Goal: Task Accomplishment & Management: Manage account settings

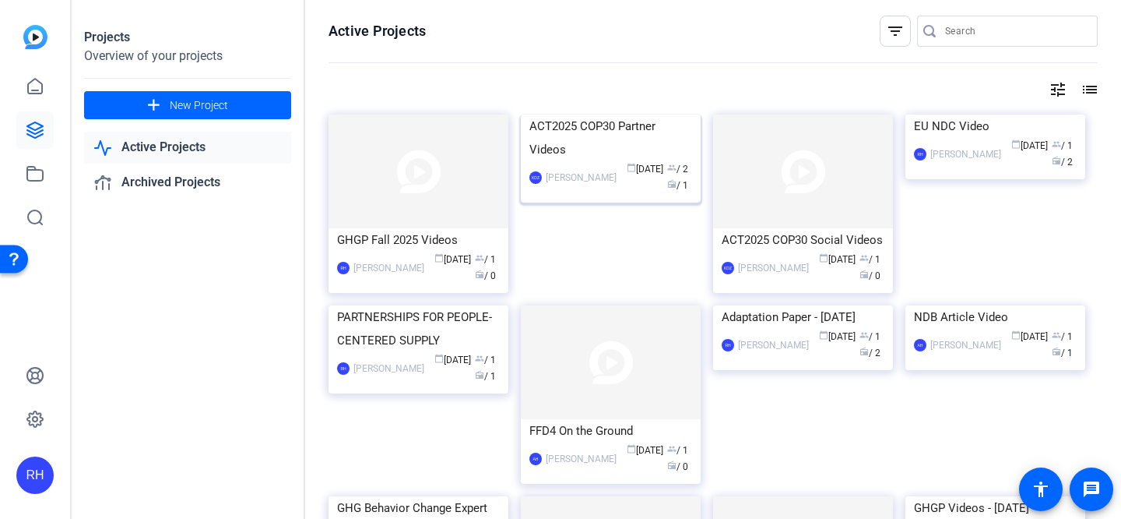
click at [611, 114] on img at bounding box center [611, 114] width 180 height 0
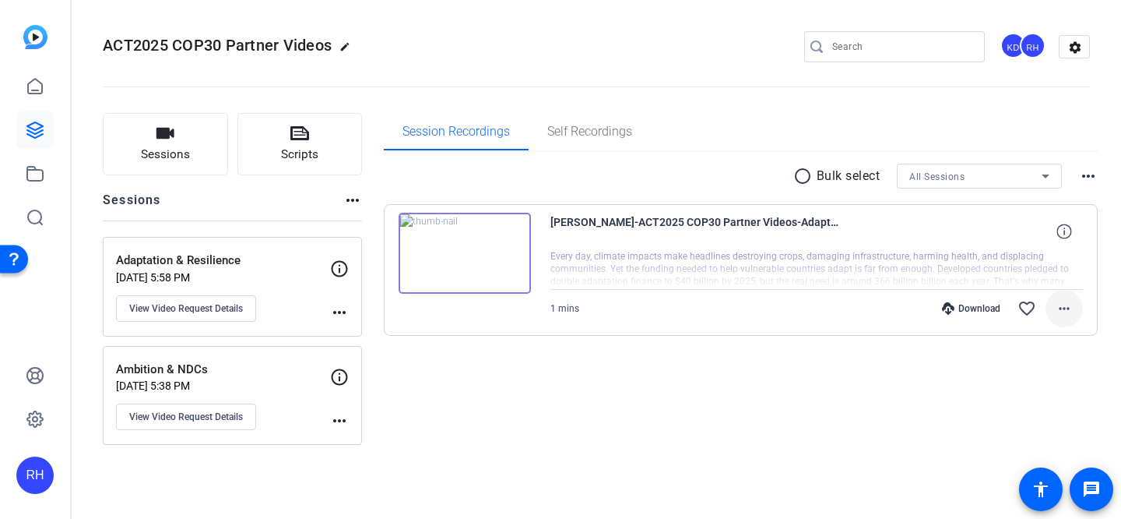
click at [1067, 297] on span at bounding box center [1064, 308] width 37 height 37
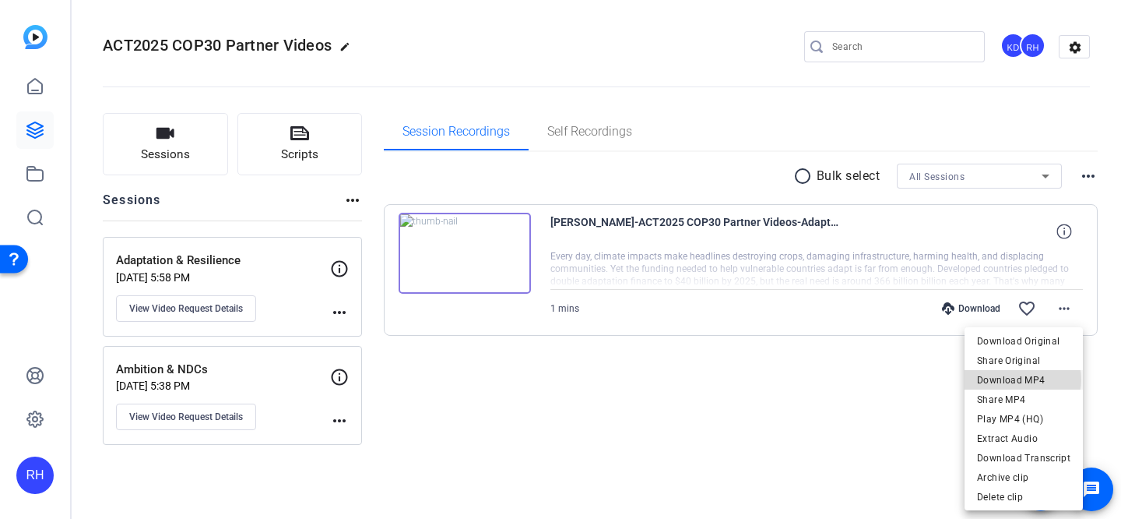
click at [1021, 379] on span "Download MP4" at bounding box center [1023, 380] width 93 height 19
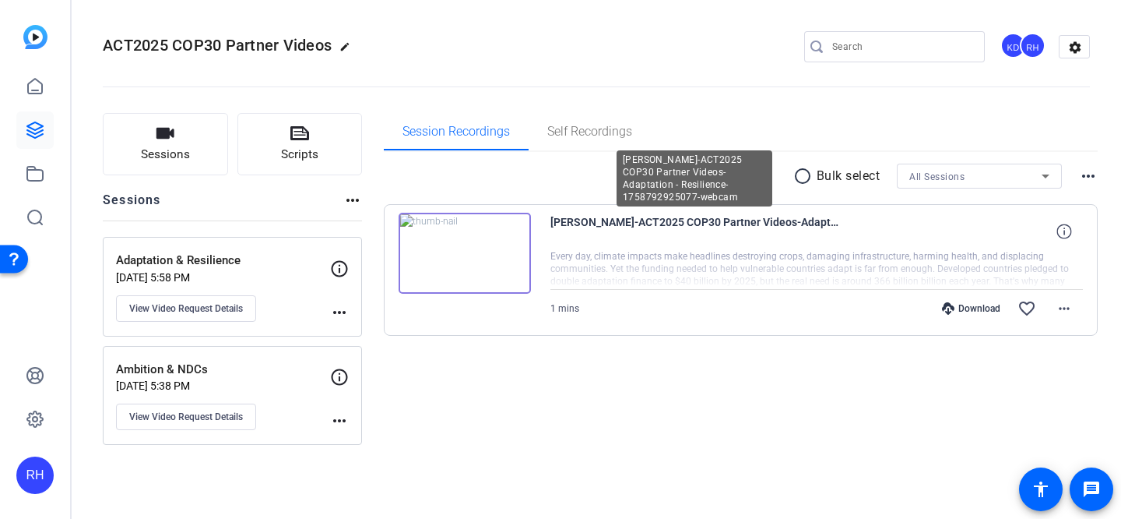
click at [638, 227] on span "[PERSON_NAME]-ACT2025 COP30 Partner Videos-Adaptation - Resilience-175879292507…" at bounding box center [694, 231] width 288 height 37
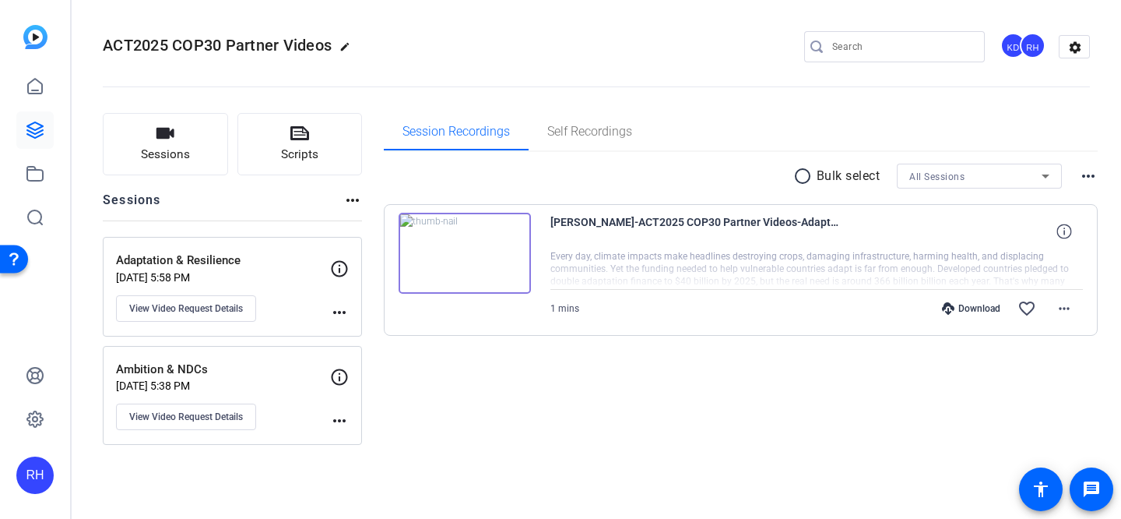
click at [982, 244] on div "[PERSON_NAME]-ACT2025 COP30 Partner Videos-Adaptation - Resilience-175879292507…" at bounding box center [816, 231] width 533 height 37
click at [1053, 265] on div at bounding box center [816, 269] width 533 height 39
click at [249, 374] on p "Ambition & NDCs" at bounding box center [223, 369] width 214 height 18
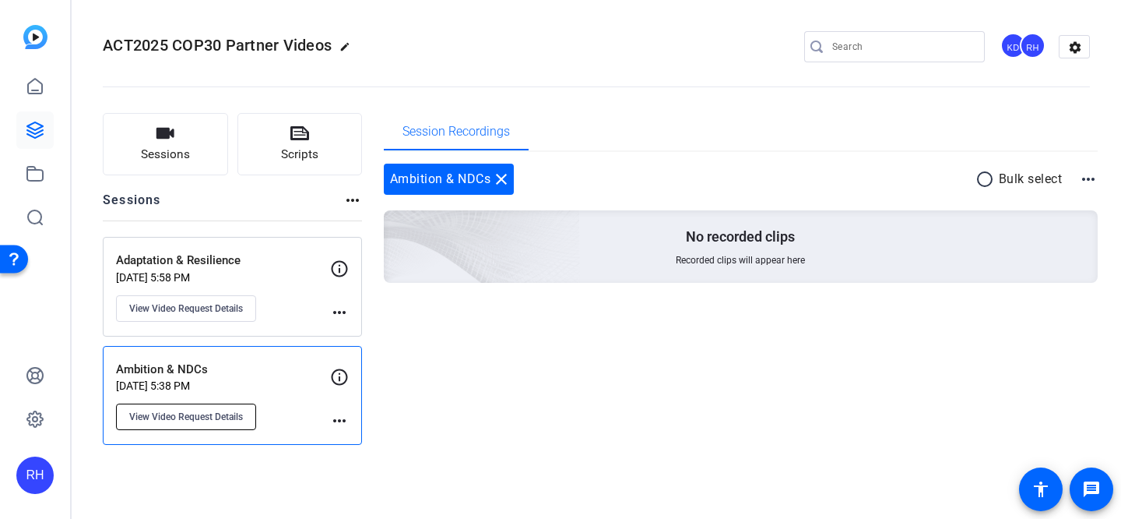
click at [213, 415] on span "View Video Request Details" at bounding box center [186, 416] width 114 height 12
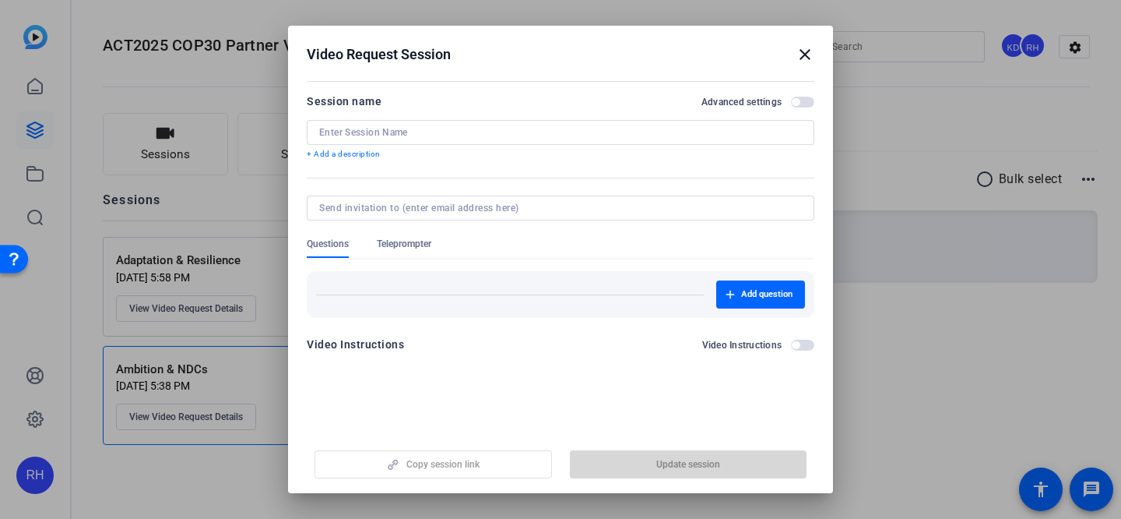
type input "Ambition & NDCs"
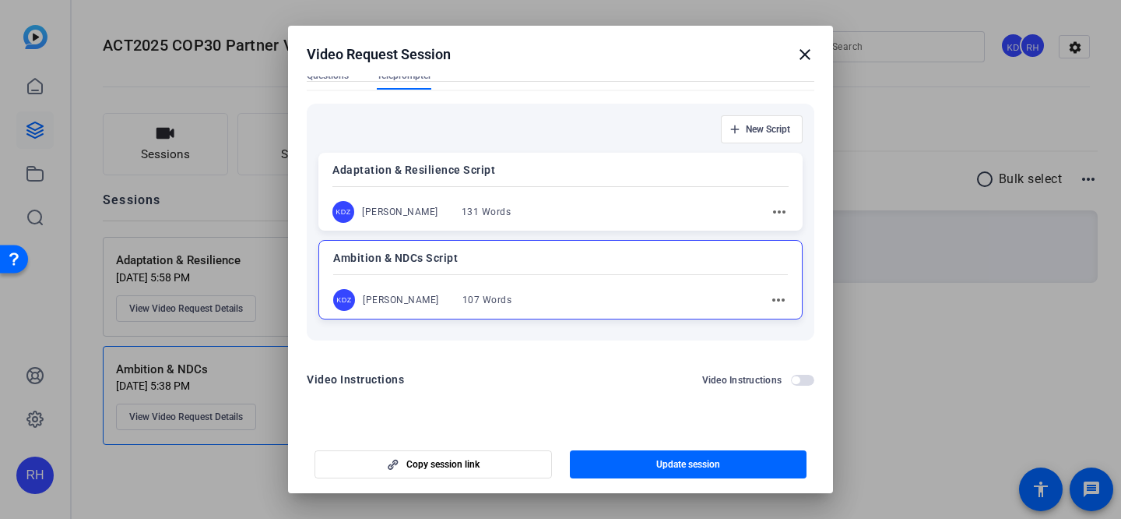
scroll to position [220, 0]
click at [641, 278] on div "Ambition & NDCs Script KDZ [PERSON_NAME] 107 Words more_horiz" at bounding box center [560, 277] width 484 height 79
click at [621, 283] on div "Ambition & NDCs Script KDZ [PERSON_NAME] 107 Words more_horiz" at bounding box center [560, 279] width 484 height 78
click at [621, 283] on div "Ambition & NDCs Script KDZ [PERSON_NAME] 107 Words more_horiz" at bounding box center [560, 277] width 484 height 79
click at [756, 301] on div "more_horiz" at bounding box center [771, 299] width 34 height 19
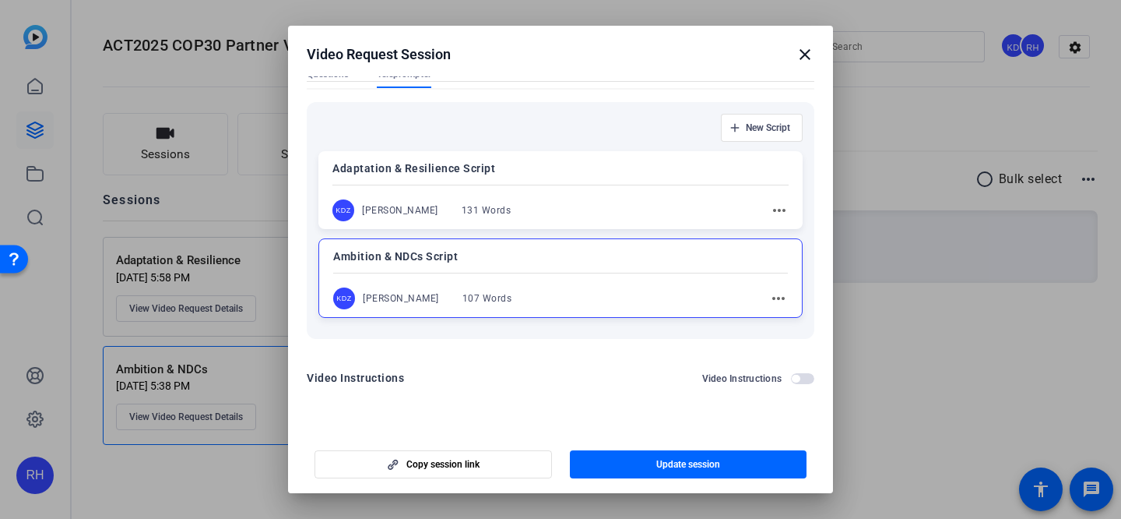
click at [780, 300] on mat-icon "more_horiz" at bounding box center [778, 298] width 19 height 19
click at [803, 321] on span "Edit" at bounding box center [813, 322] width 62 height 19
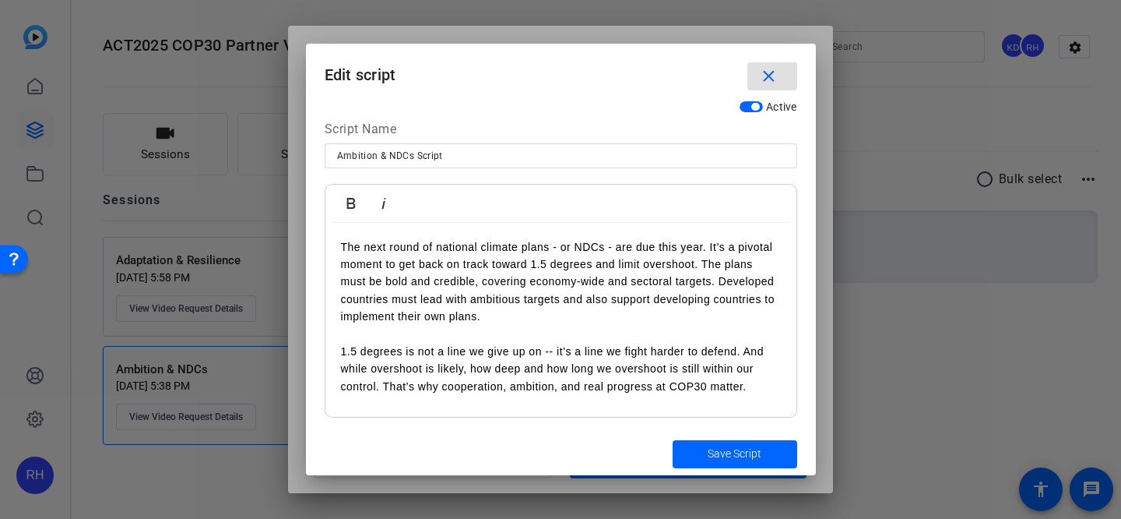
scroll to position [0, 0]
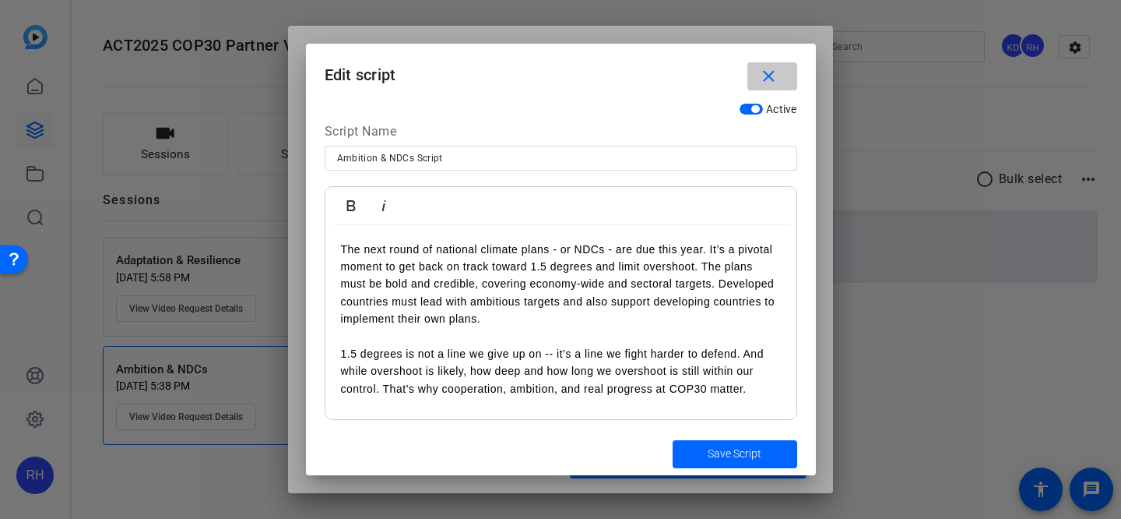
click at [772, 74] on mat-icon "close" at bounding box center [768, 76] width 19 height 19
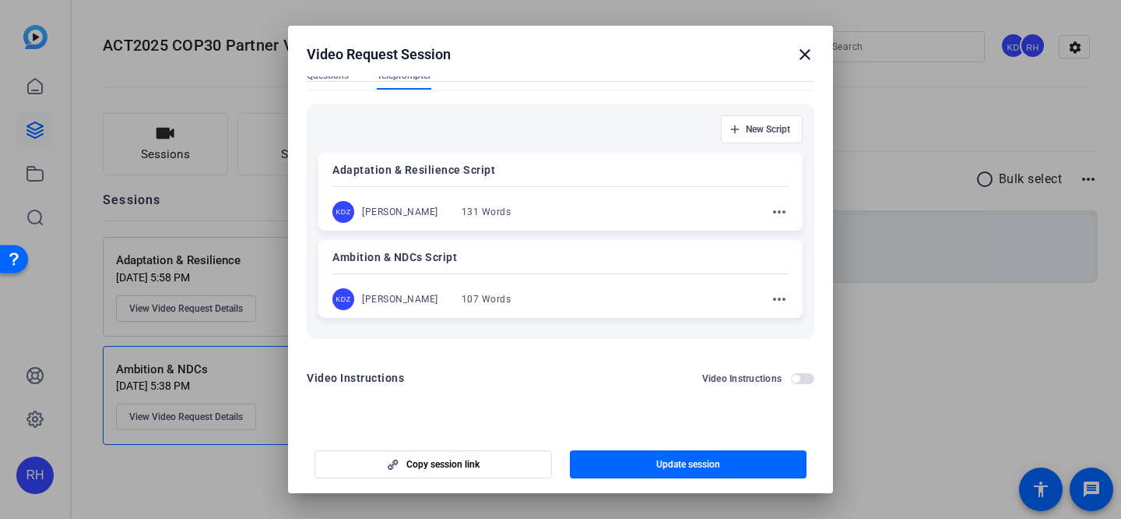
click at [814, 55] on h2 "Video Request Session close" at bounding box center [560, 51] width 545 height 51
click at [810, 52] on mat-icon "close" at bounding box center [805, 54] width 19 height 19
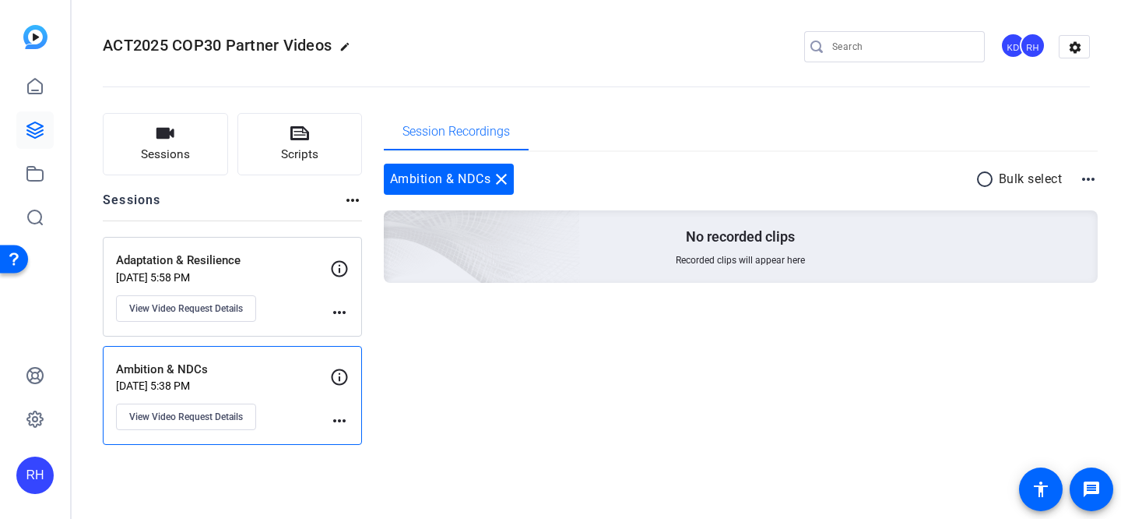
click at [247, 260] on p "Adaptation & Resilience" at bounding box center [223, 260] width 214 height 18
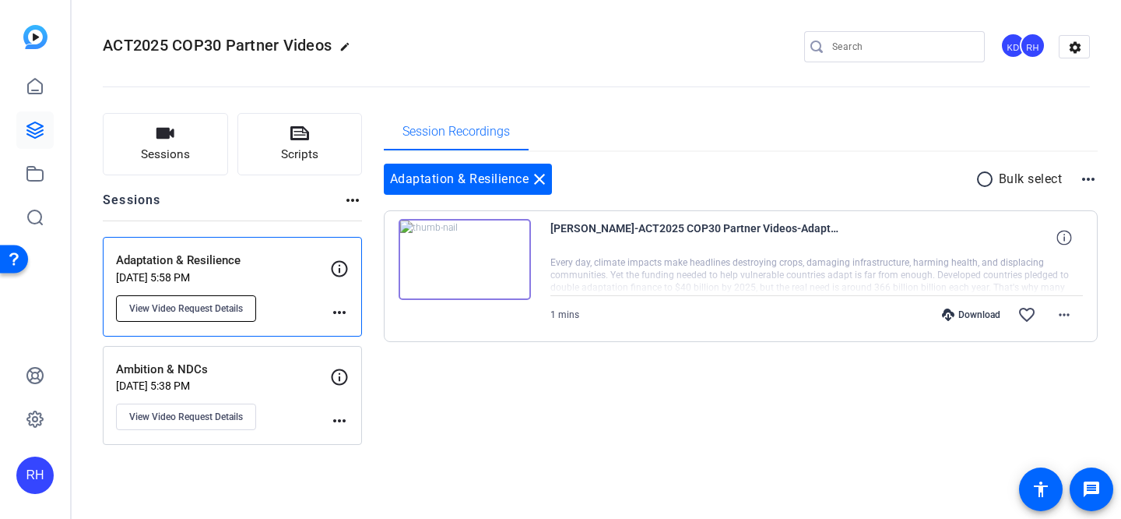
click at [188, 306] on span "View Video Request Details" at bounding box center [186, 308] width 114 height 12
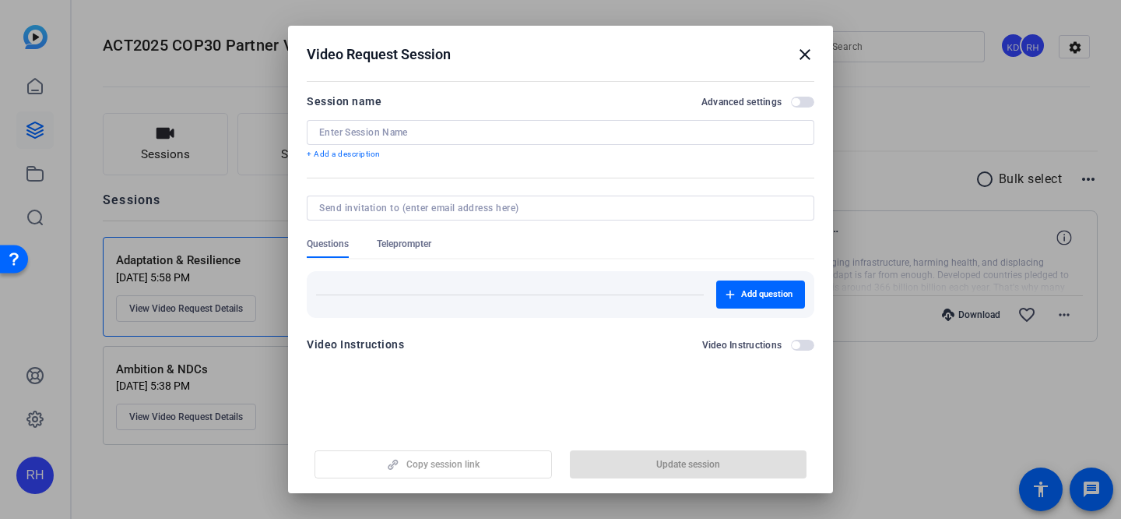
type input "Adaptation & Resilience"
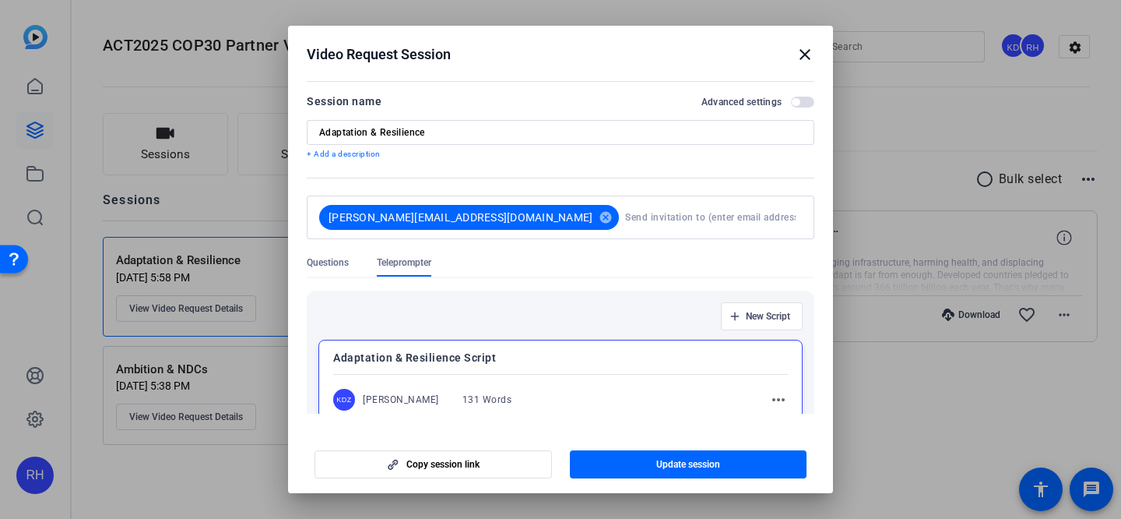
scroll to position [188, 0]
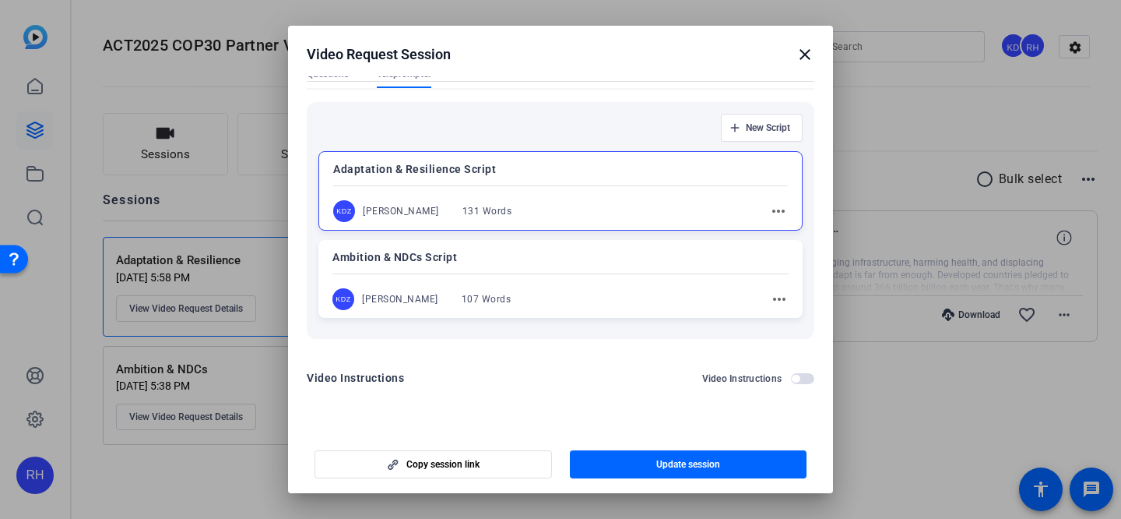
click at [789, 208] on div "Adaptation & Resilience Script KDZ [PERSON_NAME] 131 Words more_horiz" at bounding box center [560, 190] width 484 height 79
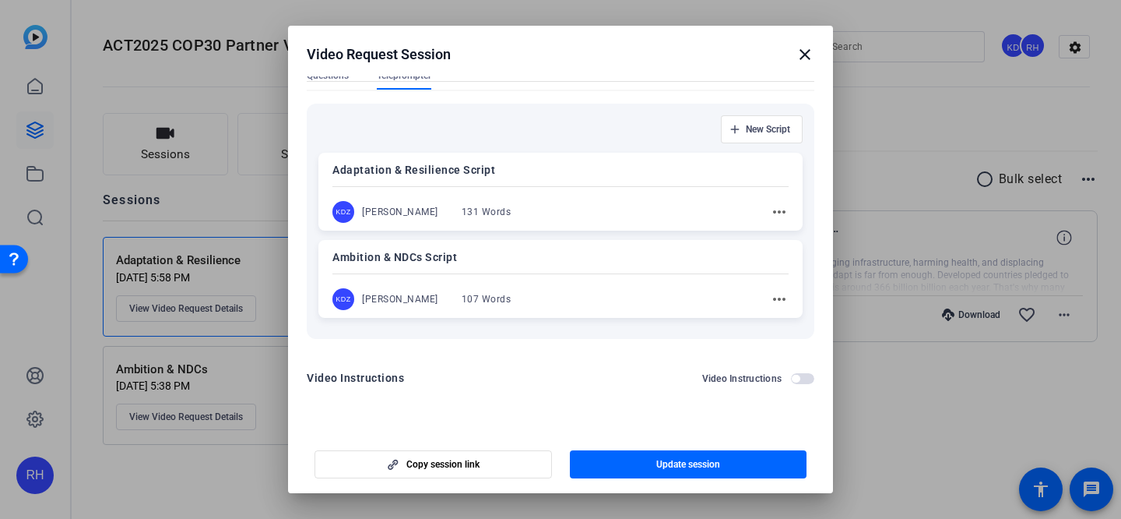
click at [786, 208] on mat-icon "more_horiz" at bounding box center [779, 211] width 19 height 19
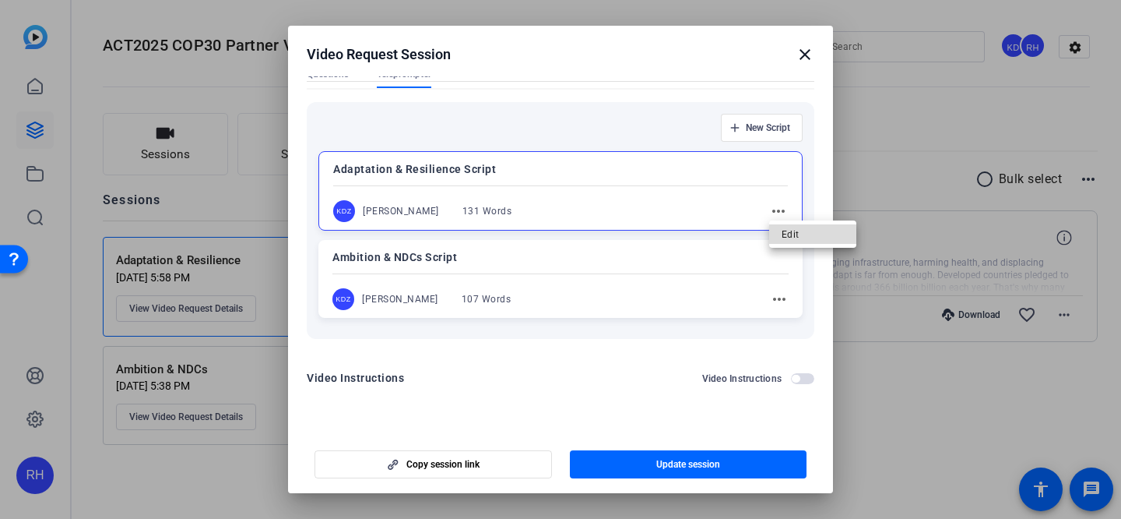
click at [792, 231] on span "Edit" at bounding box center [813, 234] width 62 height 19
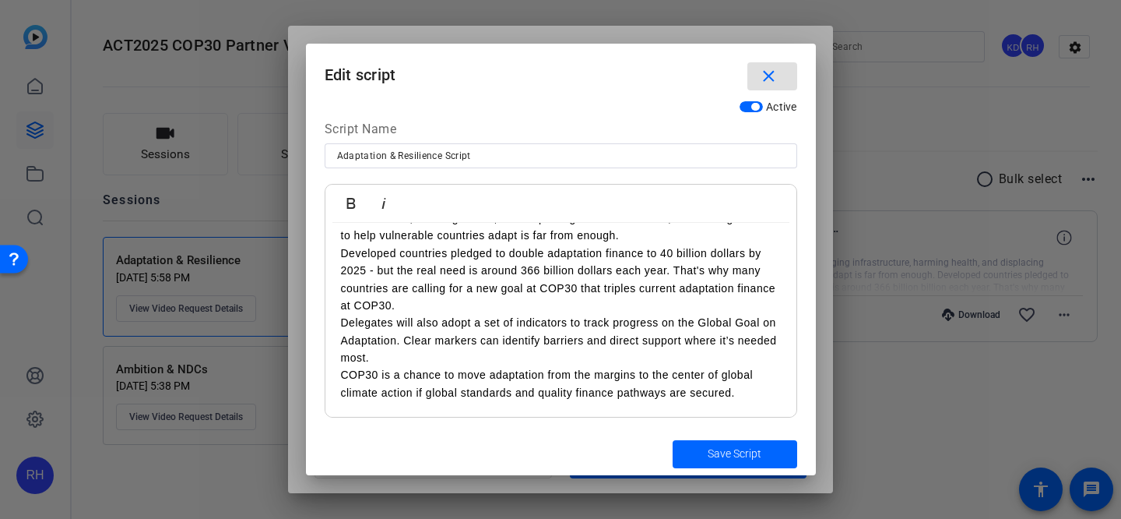
scroll to position [0, 0]
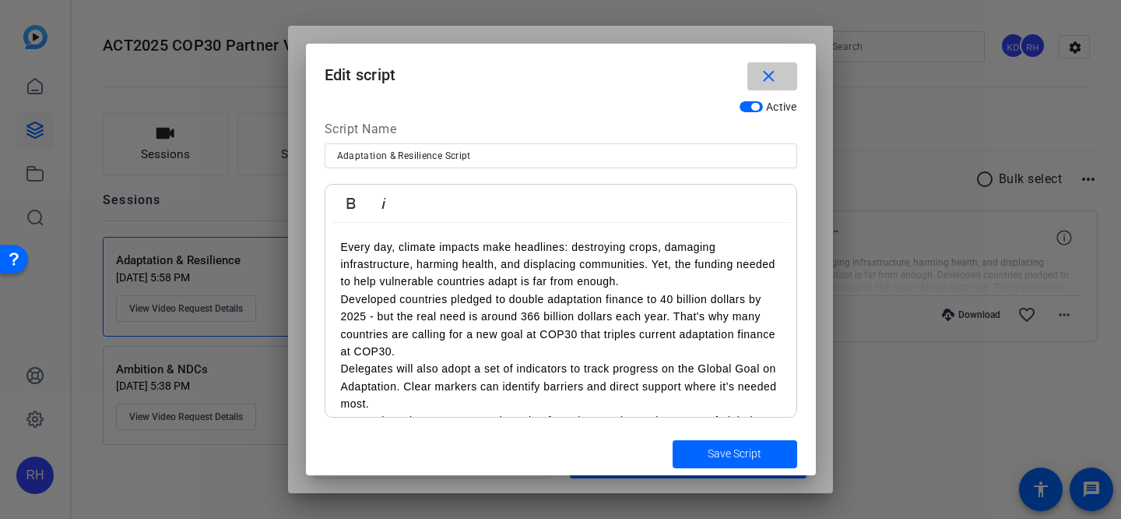
click at [767, 83] on mat-icon "close" at bounding box center [768, 76] width 19 height 19
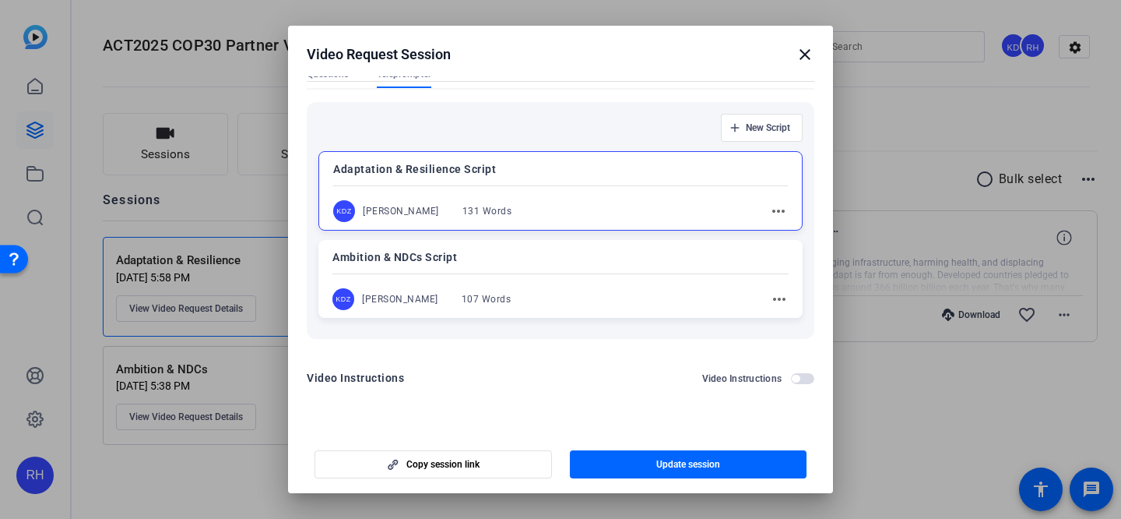
click at [803, 51] on mat-icon "close" at bounding box center [805, 54] width 19 height 19
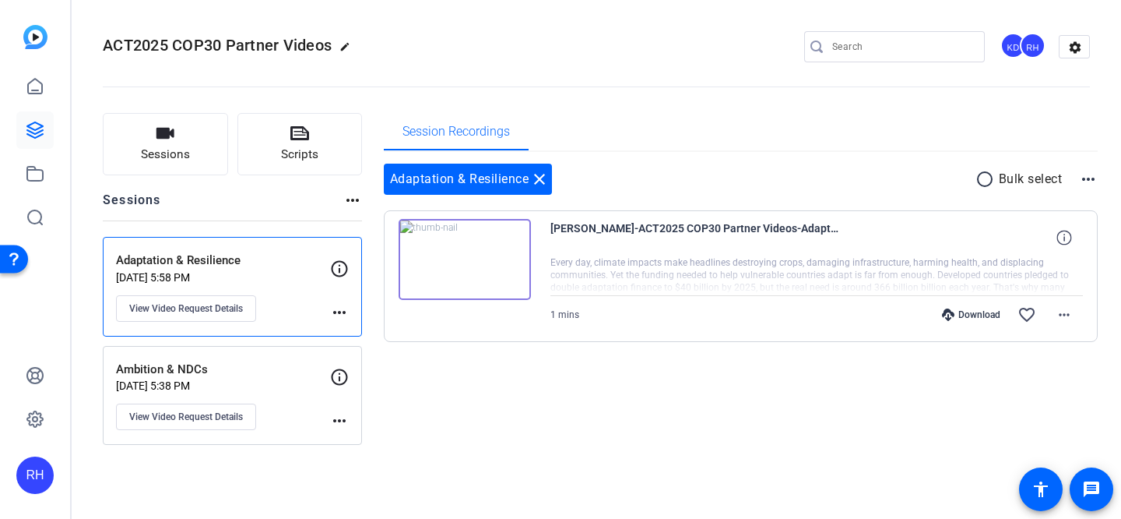
click at [206, 381] on p "[DATE] 5:38 PM" at bounding box center [223, 385] width 214 height 12
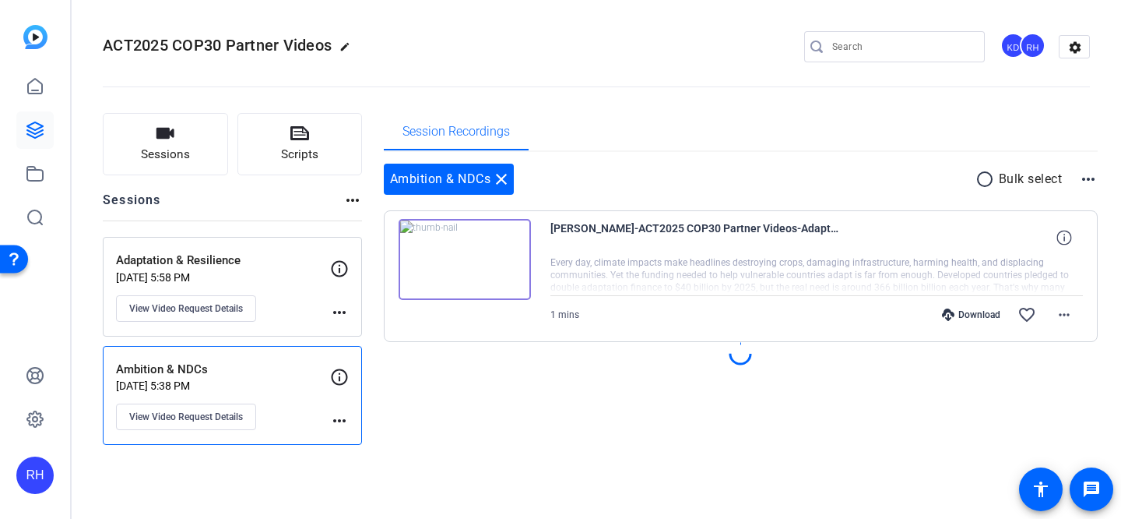
click at [350, 414] on div "Ambition & NDCs [DATE] 5:38 PM View Video Request Details more_horiz" at bounding box center [232, 396] width 259 height 100
click at [219, 418] on span "View Video Request Details" at bounding box center [186, 416] width 114 height 12
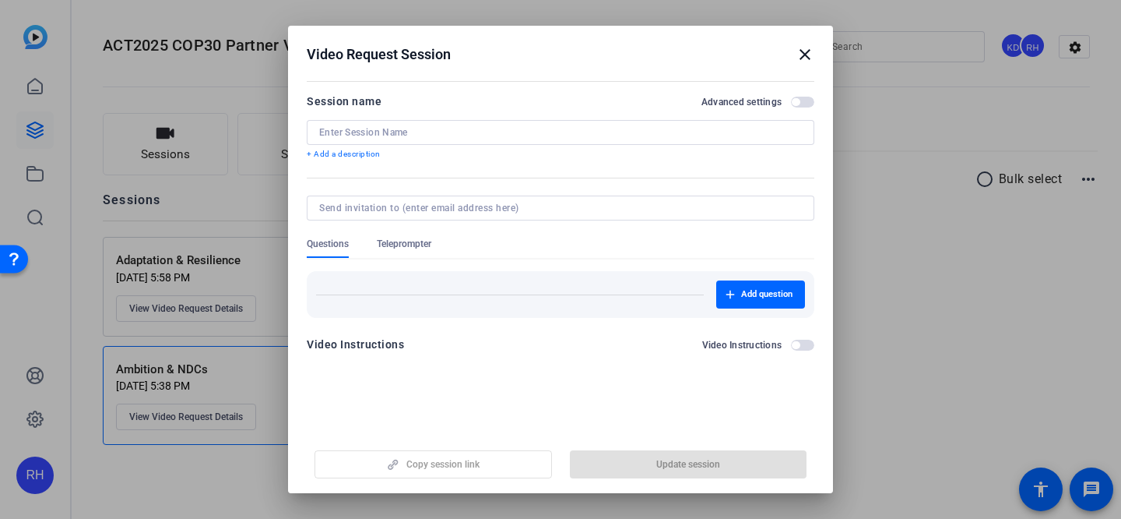
type input "Ambition & NDCs"
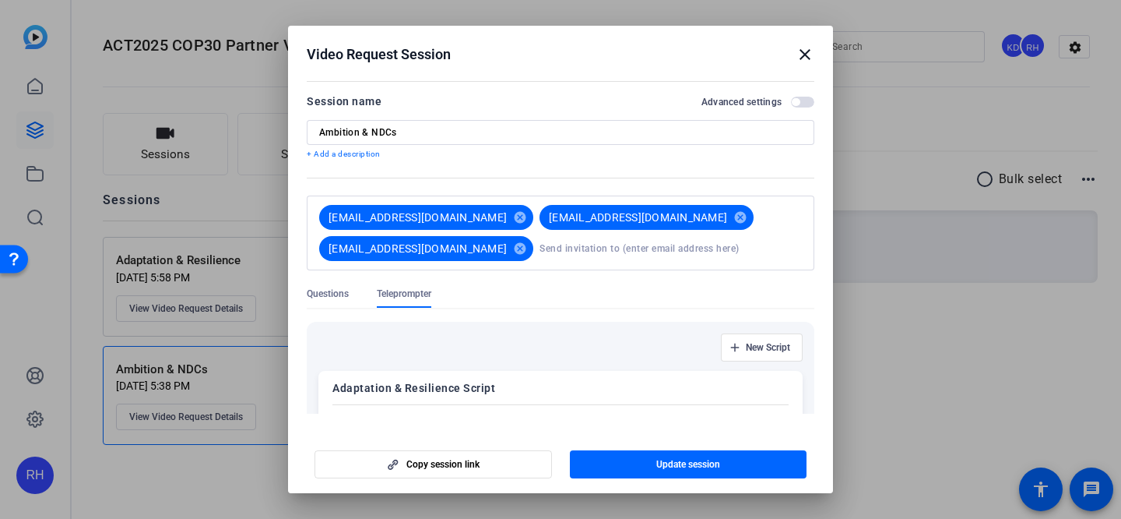
scroll to position [220, 0]
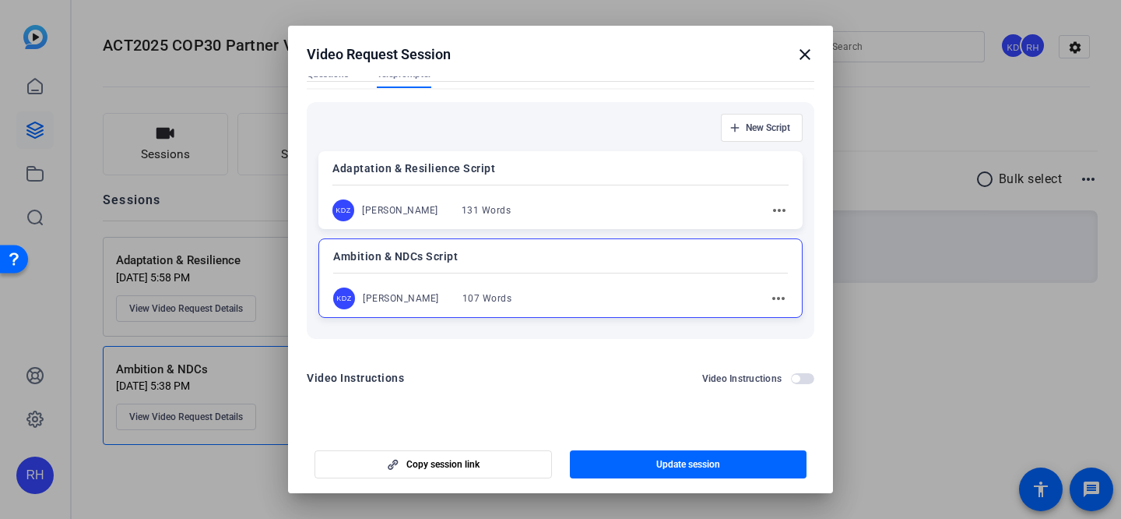
click at [814, 51] on mat-icon "close" at bounding box center [805, 54] width 19 height 19
